Goal: Task Accomplishment & Management: Complete application form

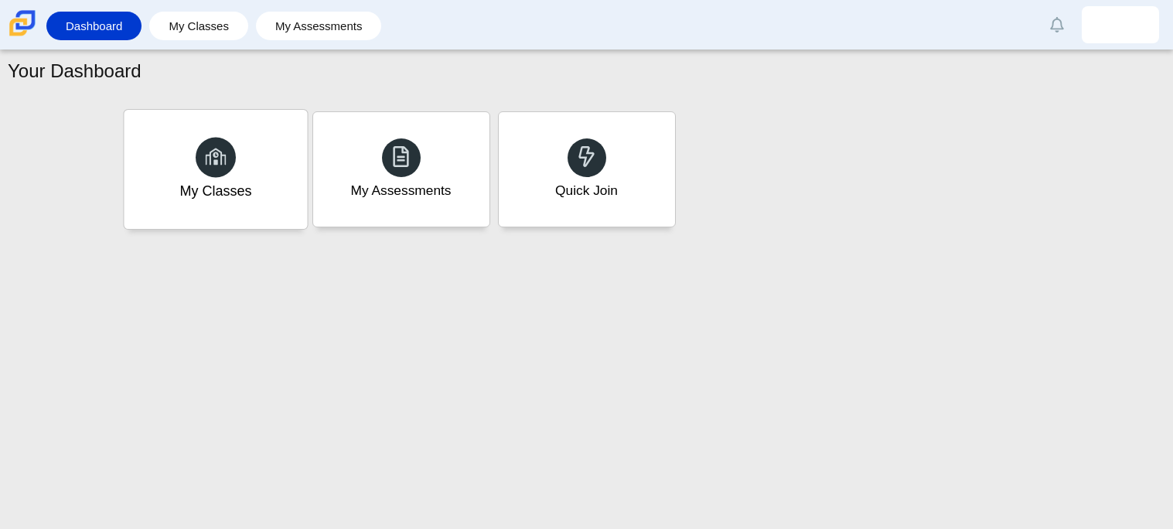
click at [194, 162] on div "My Classes" at bounding box center [215, 169] width 183 height 119
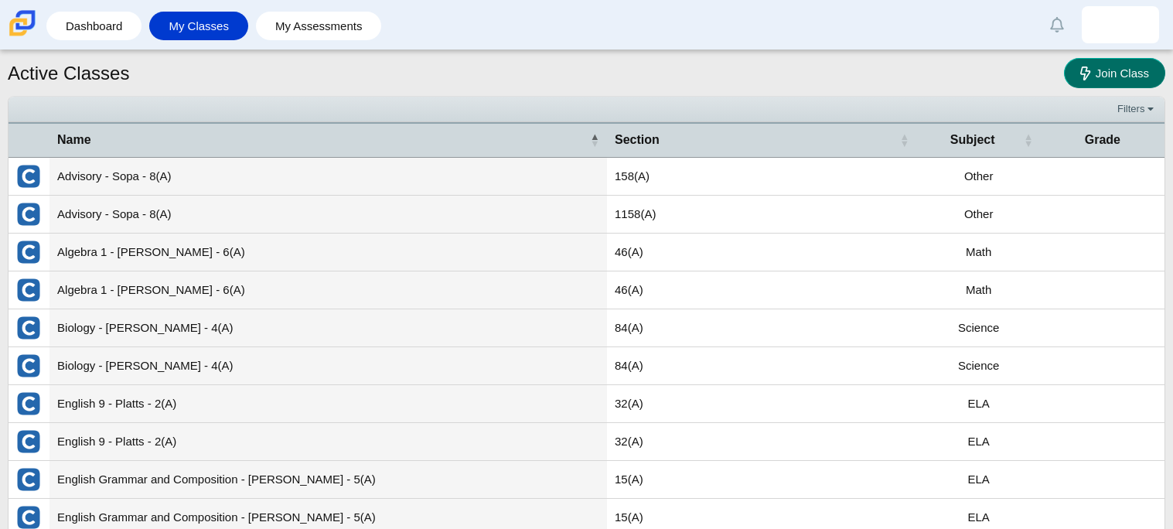
click at [1115, 82] on link "Join Class" at bounding box center [1114, 73] width 101 height 30
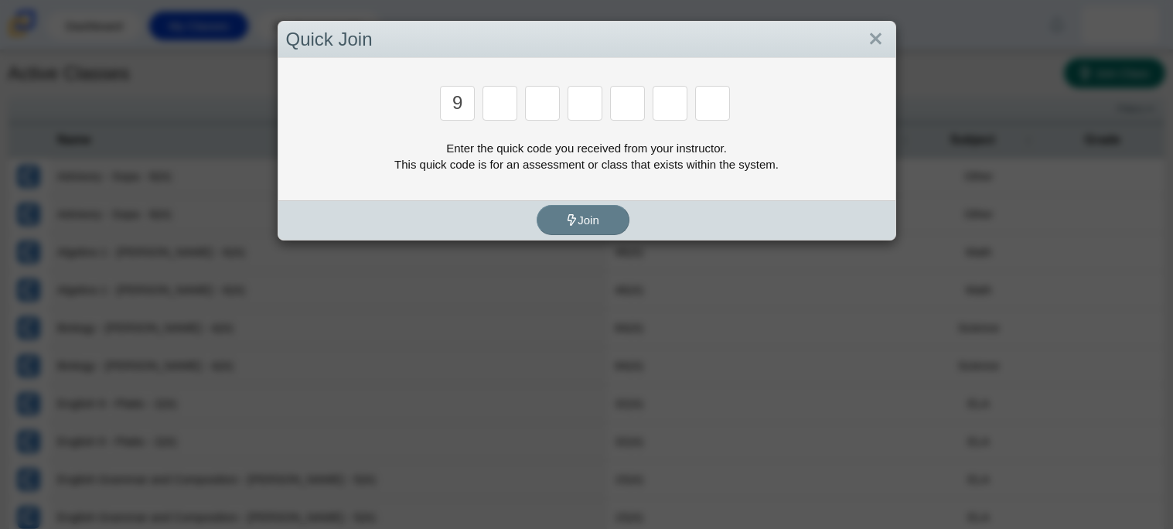
type input "9"
type input "p"
type input "y"
type input "8"
type input "6"
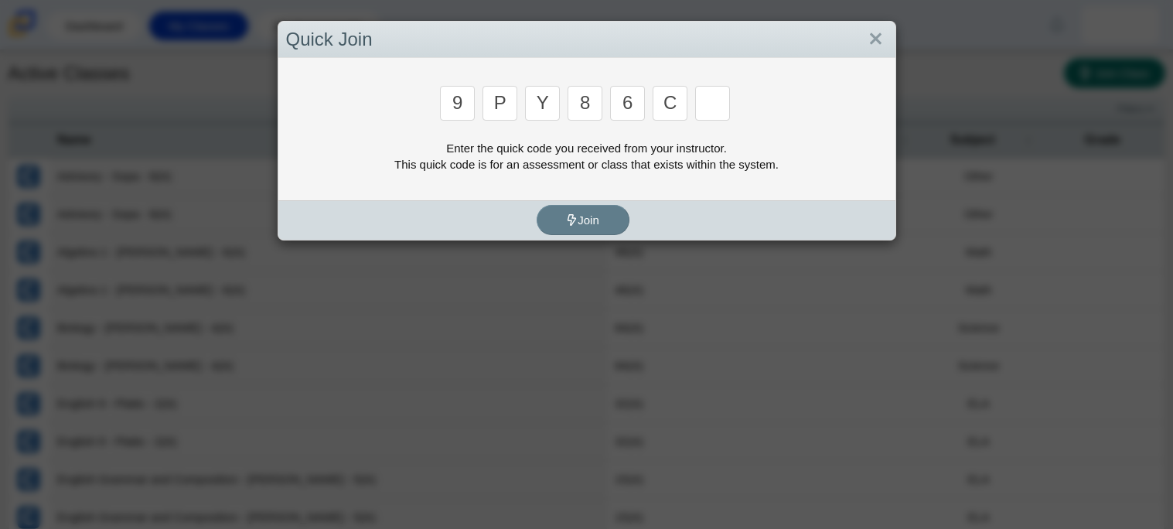
type input "c"
type input "9"
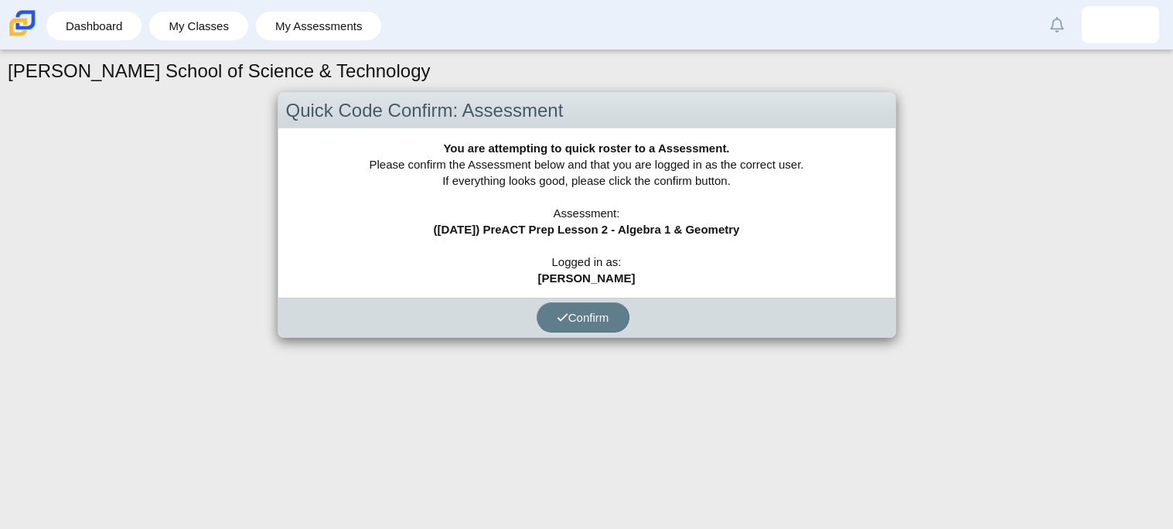
click at [540, 298] on div "Confirm" at bounding box center [582, 317] width 609 height 39
click at [571, 330] on button "Confirm" at bounding box center [582, 317] width 93 height 30
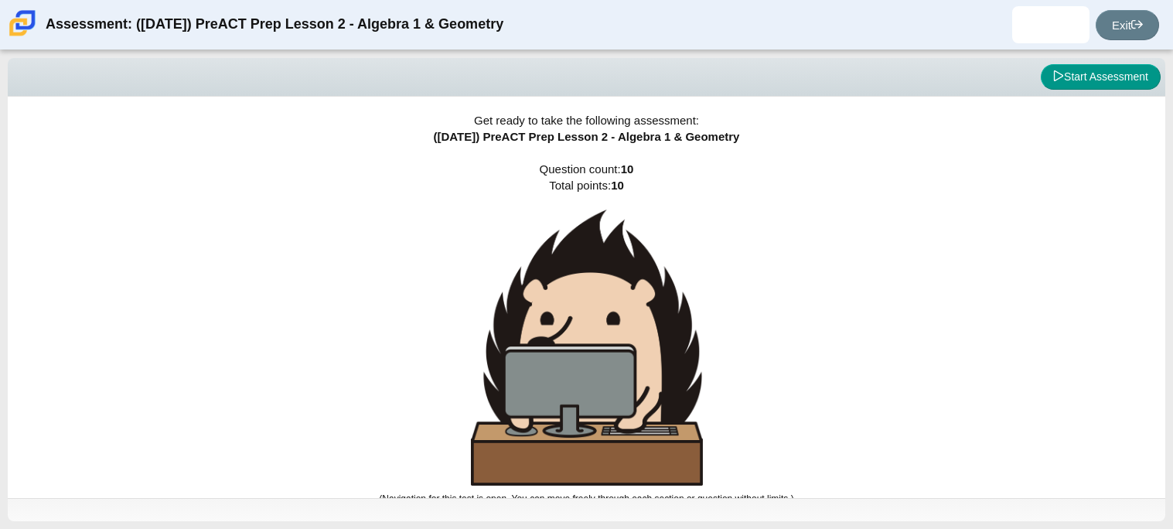
scroll to position [9, 0]
